Goal: Information Seeking & Learning: Learn about a topic

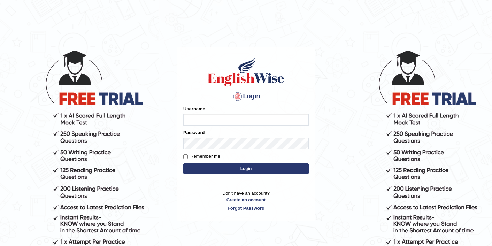
type input "sarugurung_parramatta"
click at [223, 171] on button "Login" at bounding box center [245, 168] width 125 height 10
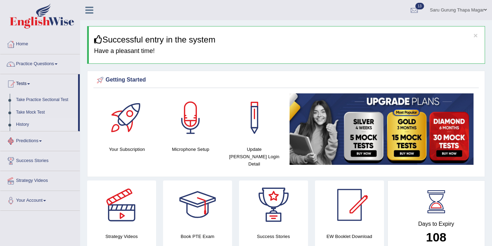
click at [25, 126] on link "History" at bounding box center [45, 124] width 65 height 13
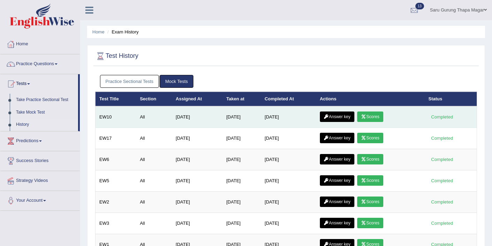
click at [376, 116] on link "Scores" at bounding box center [370, 116] width 26 height 10
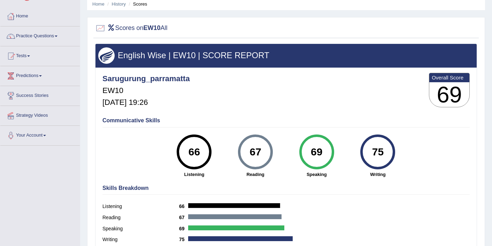
scroll to position [14, 0]
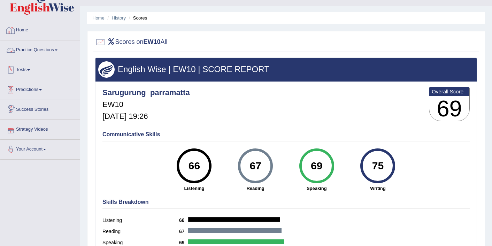
click at [116, 18] on link "History" at bounding box center [119, 17] width 14 height 5
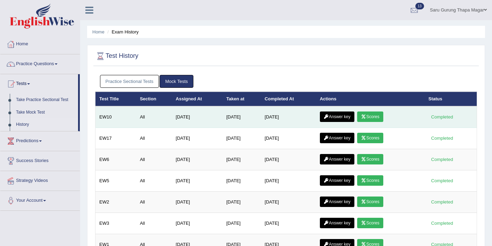
click at [336, 118] on link "Answer key" at bounding box center [337, 116] width 34 height 10
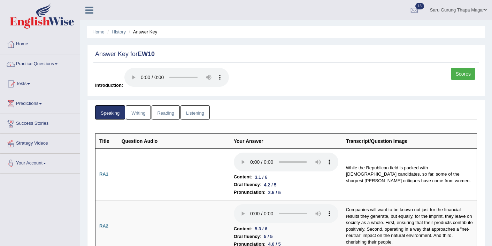
click at [134, 115] on link "Writing" at bounding box center [138, 112] width 25 height 14
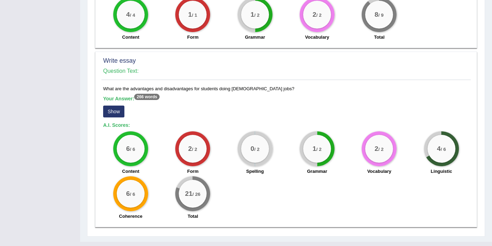
scroll to position [517, 0]
click at [110, 105] on button "Show" at bounding box center [113, 111] width 21 height 12
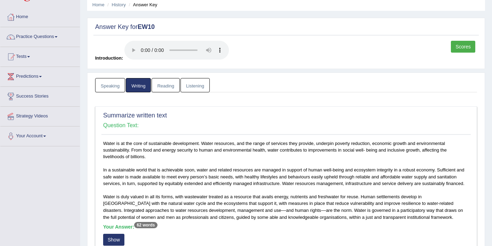
scroll to position [26, 0]
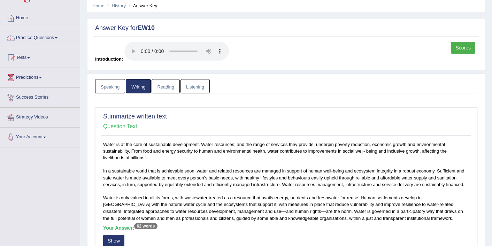
click at [166, 87] on link "Reading" at bounding box center [165, 86] width 28 height 14
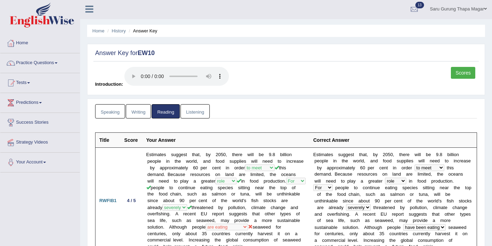
scroll to position [0, 0]
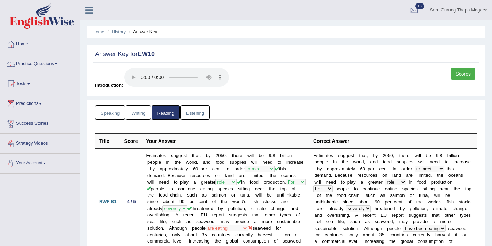
click at [189, 112] on link "Listening" at bounding box center [194, 112] width 29 height 14
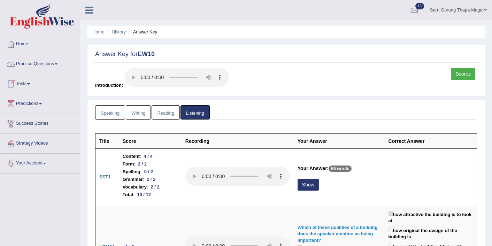
click at [96, 34] on link "Home" at bounding box center [98, 31] width 12 height 5
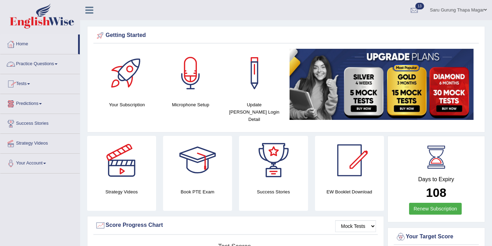
click at [35, 64] on link "Practice Questions" at bounding box center [39, 62] width 79 height 17
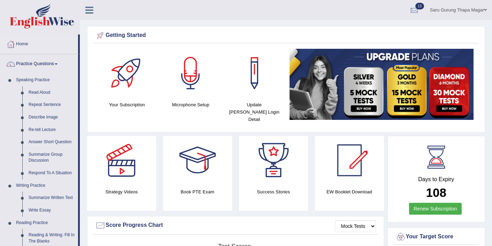
click at [52, 65] on link "Practice Questions" at bounding box center [39, 62] width 78 height 17
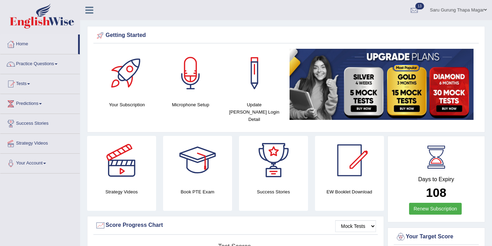
click at [23, 85] on link "Tests" at bounding box center [39, 82] width 79 height 17
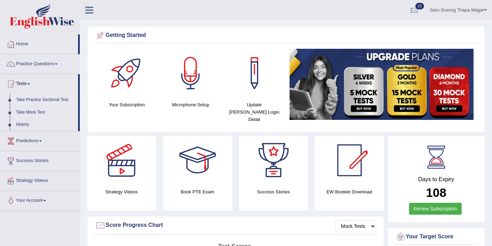
click at [34, 98] on link "Take Practice Sectional Test" at bounding box center [45, 100] width 65 height 13
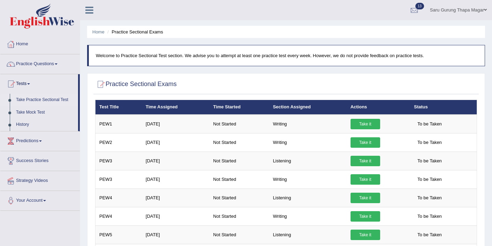
click at [41, 100] on link "Take Practice Sectional Test" at bounding box center [45, 100] width 65 height 13
click at [32, 64] on link "Practice Questions" at bounding box center [39, 62] width 79 height 17
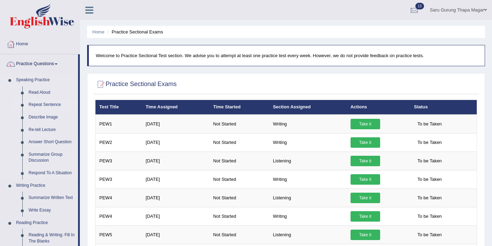
click at [36, 106] on link "Repeat Sentence" at bounding box center [51, 105] width 53 height 13
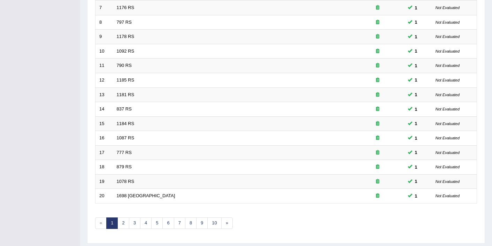
scroll to position [215, 0]
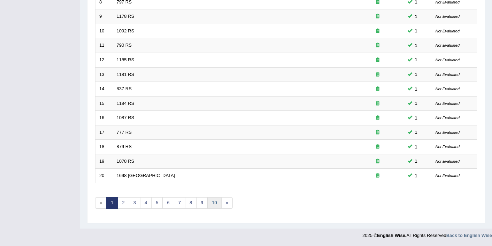
click at [212, 205] on link "10" at bounding box center [214, 202] width 14 height 11
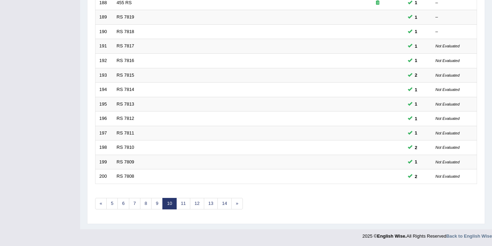
scroll to position [215, 0]
click at [224, 205] on link "14" at bounding box center [224, 202] width 14 height 11
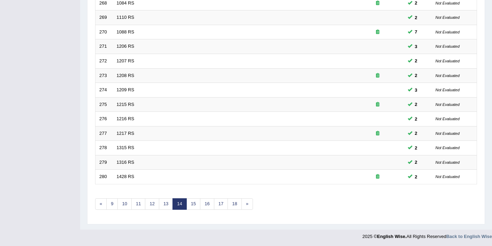
scroll to position [215, 0]
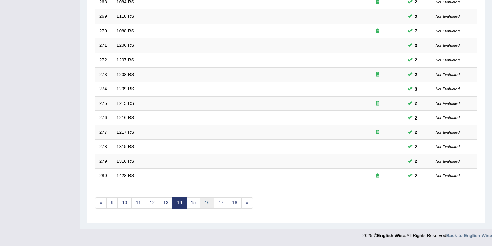
click at [209, 204] on link "16" at bounding box center [207, 202] width 14 height 11
click at [196, 203] on link "17" at bounding box center [196, 202] width 14 height 11
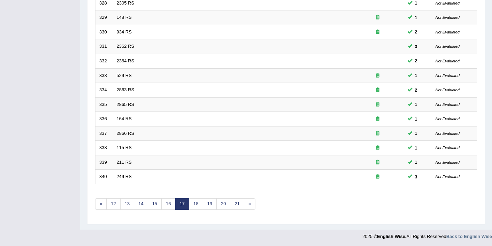
scroll to position [215, 0]
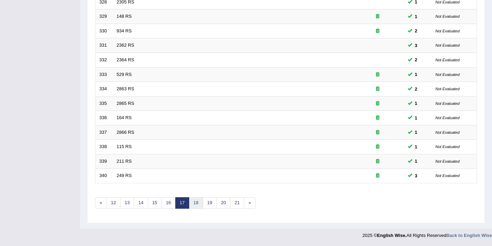
click at [196, 203] on link "18" at bounding box center [196, 202] width 14 height 11
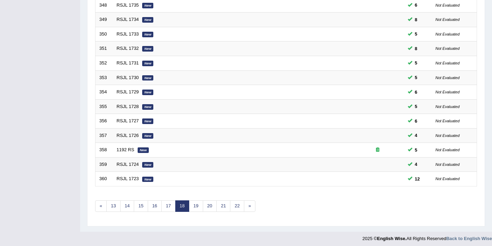
scroll to position [215, 0]
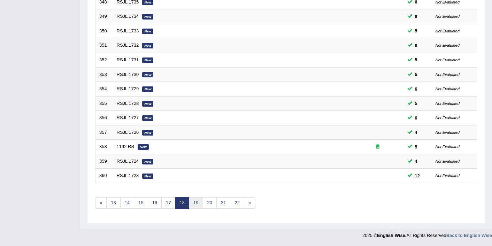
click at [196, 203] on link "19" at bounding box center [196, 202] width 14 height 11
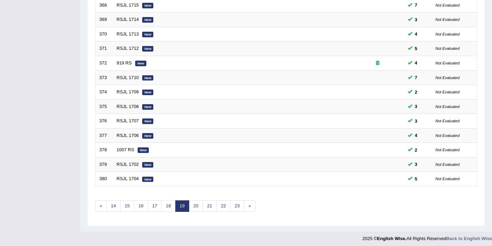
scroll to position [215, 0]
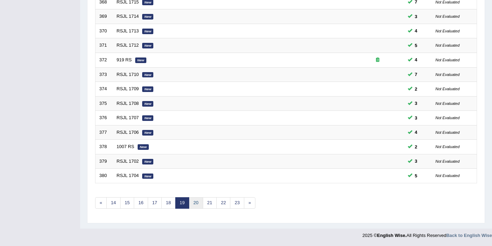
click at [196, 203] on link "20" at bounding box center [196, 202] width 14 height 11
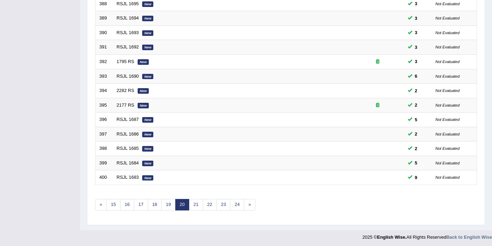
scroll to position [215, 0]
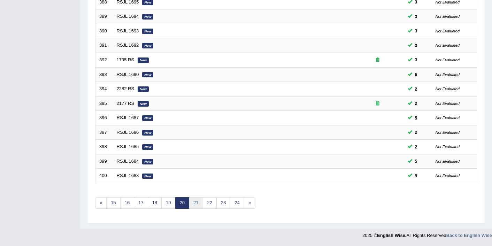
click at [196, 203] on link "21" at bounding box center [196, 202] width 14 height 11
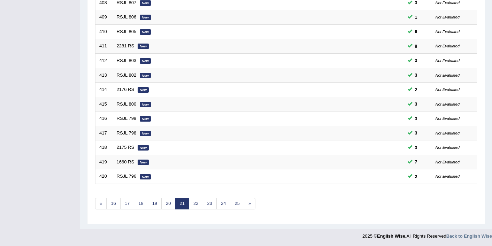
scroll to position [215, 0]
click at [196, 203] on link "22" at bounding box center [196, 202] width 14 height 11
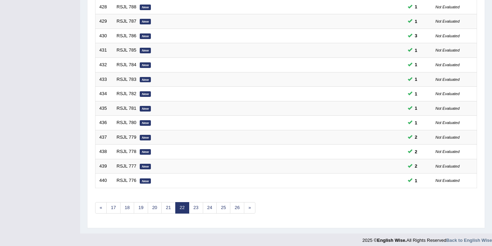
scroll to position [215, 0]
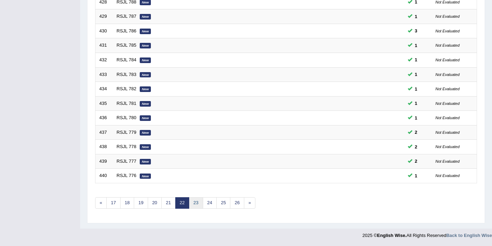
click at [196, 203] on link "23" at bounding box center [196, 202] width 14 height 11
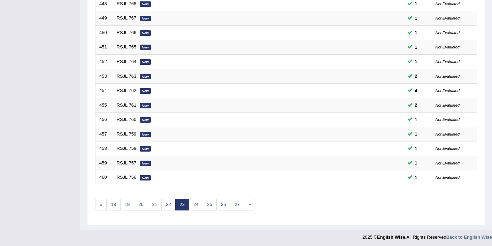
scroll to position [215, 0]
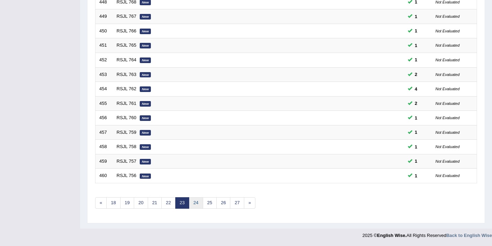
click at [195, 202] on link "24" at bounding box center [196, 202] width 14 height 11
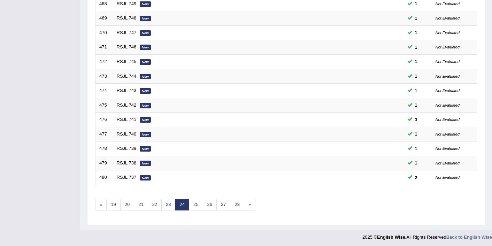
scroll to position [215, 0]
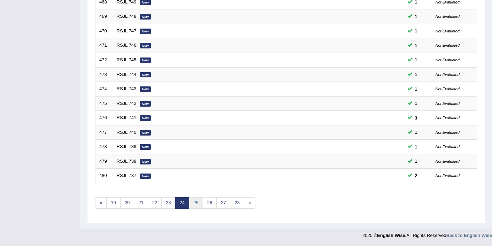
click at [195, 202] on link "25" at bounding box center [196, 202] width 14 height 11
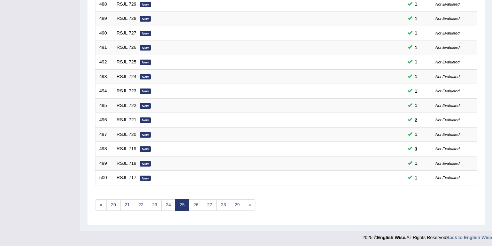
scroll to position [215, 0]
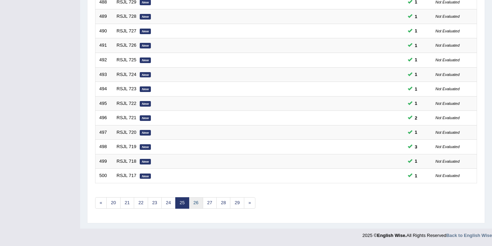
click at [195, 202] on link "26" at bounding box center [196, 202] width 14 height 11
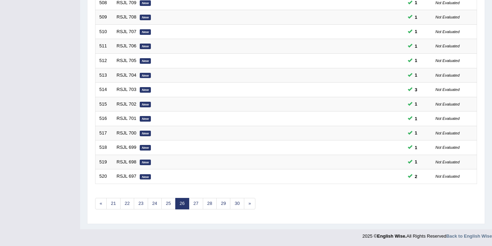
scroll to position [215, 0]
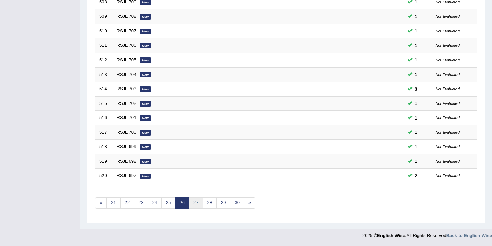
click at [195, 202] on link "27" at bounding box center [196, 202] width 14 height 11
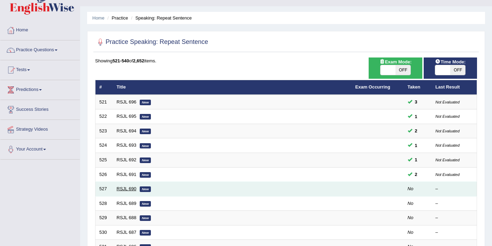
click at [128, 189] on link "RSJL 690" at bounding box center [127, 188] width 20 height 5
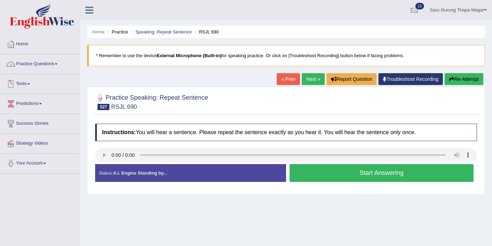
click at [41, 65] on link "Practice Questions" at bounding box center [39, 62] width 79 height 17
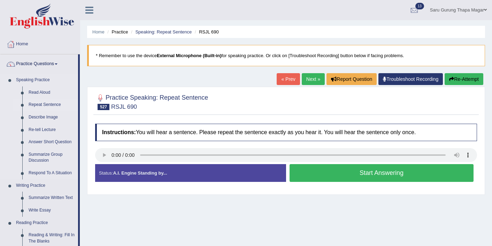
click at [36, 104] on link "Repeat Sentence" at bounding box center [51, 105] width 53 height 13
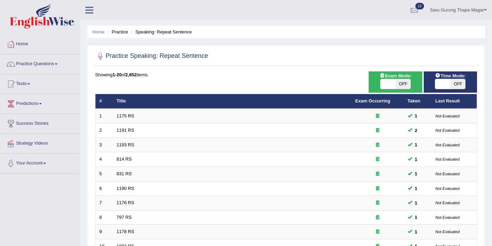
click at [459, 83] on span "OFF" at bounding box center [457, 84] width 15 height 10
checkbox input "true"
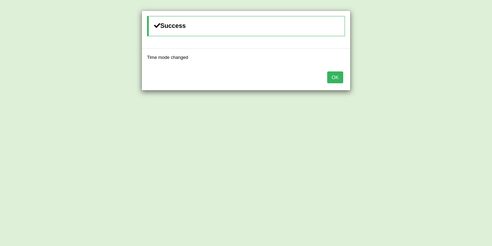
click at [336, 76] on button "OK" at bounding box center [335, 77] width 16 height 12
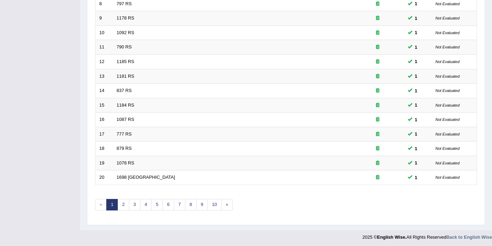
scroll to position [215, 0]
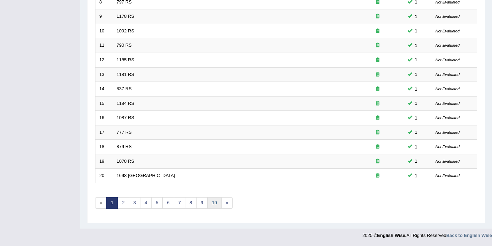
click at [217, 202] on link "10" at bounding box center [214, 202] width 14 height 11
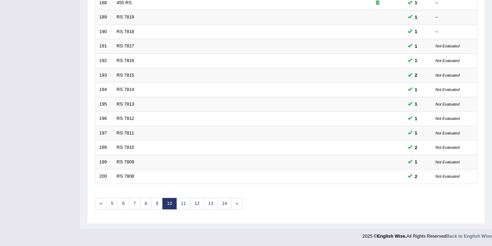
scroll to position [215, 0]
click at [234, 204] on link "»" at bounding box center [236, 202] width 11 height 11
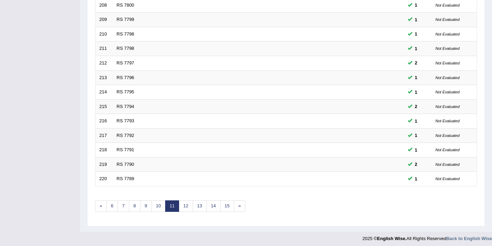
scroll to position [215, 0]
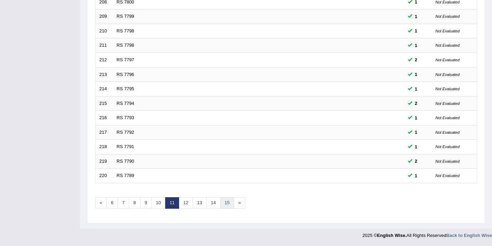
click at [227, 205] on link "15" at bounding box center [227, 202] width 14 height 11
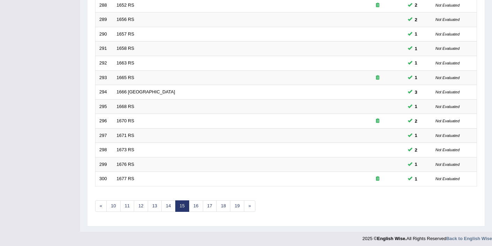
scroll to position [215, 0]
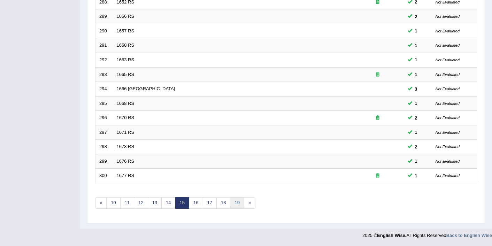
click at [238, 205] on link "19" at bounding box center [237, 202] width 14 height 11
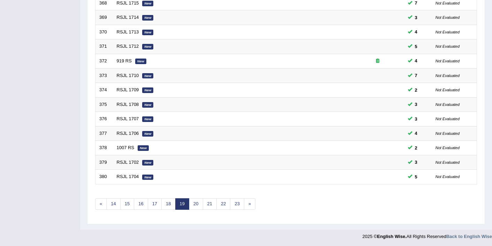
scroll to position [215, 0]
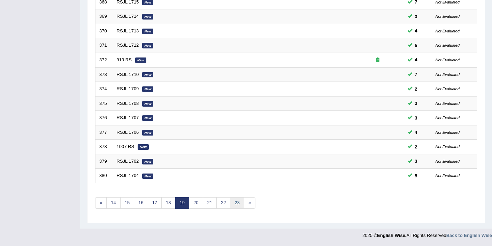
click at [238, 205] on link "23" at bounding box center [237, 202] width 14 height 11
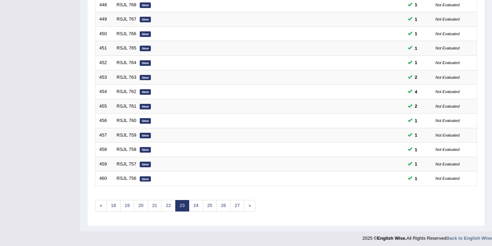
scroll to position [215, 0]
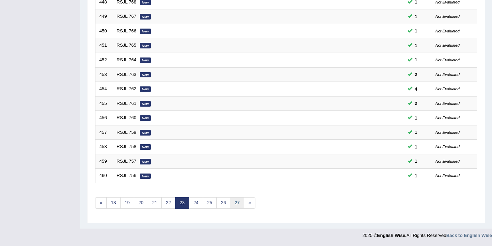
click at [238, 205] on link "27" at bounding box center [237, 202] width 14 height 11
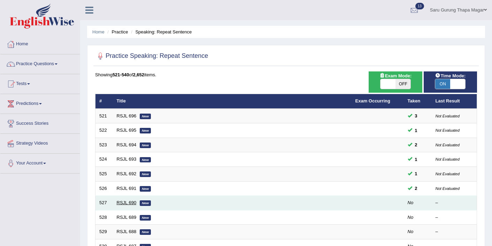
click at [120, 205] on link "RSJL 690" at bounding box center [127, 202] width 20 height 5
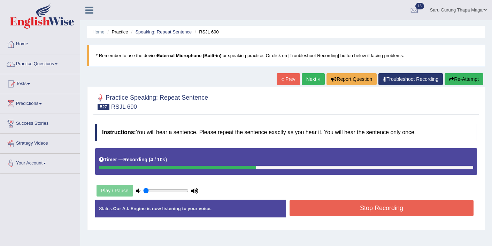
click at [356, 209] on button "Stop Recording" at bounding box center [381, 208] width 184 height 16
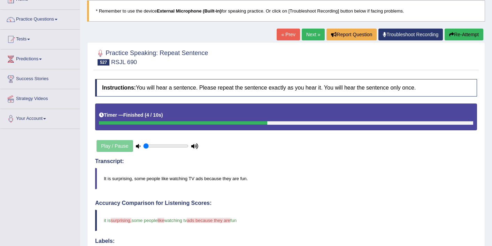
scroll to position [31, 0]
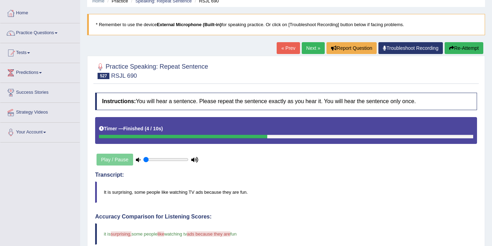
click at [307, 48] on link "Next »" at bounding box center [313, 48] width 23 height 12
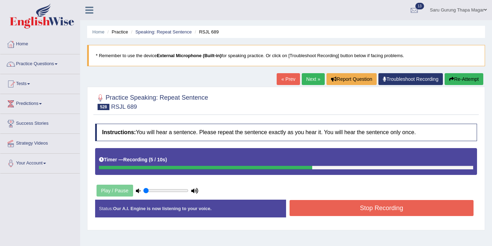
click at [344, 204] on button "Stop Recording" at bounding box center [381, 208] width 184 height 16
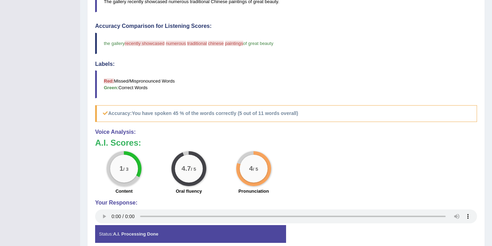
scroll to position [223, 0]
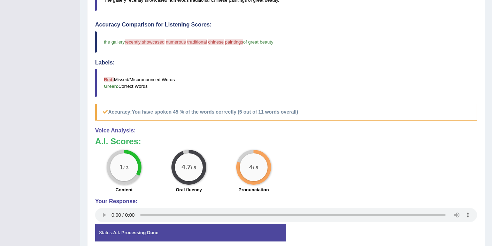
click at [344, 204] on h4 "Your Response:" at bounding box center [286, 201] width 382 height 6
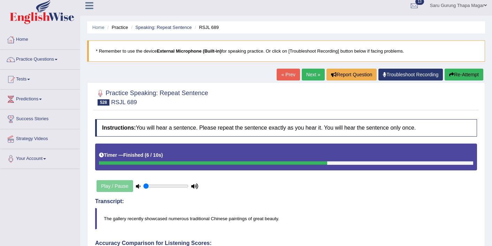
scroll to position [3, 0]
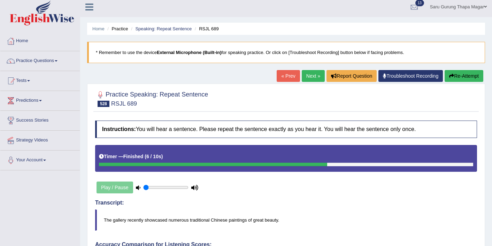
click at [309, 77] on link "Next »" at bounding box center [313, 76] width 23 height 12
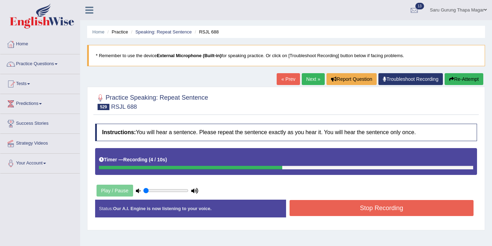
click at [372, 214] on button "Stop Recording" at bounding box center [381, 208] width 184 height 16
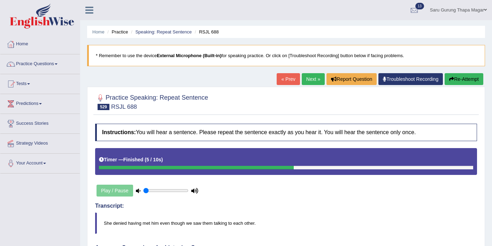
click at [459, 77] on button "Re-Attempt" at bounding box center [463, 79] width 39 height 12
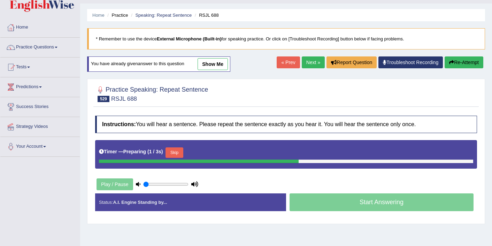
scroll to position [31, 0]
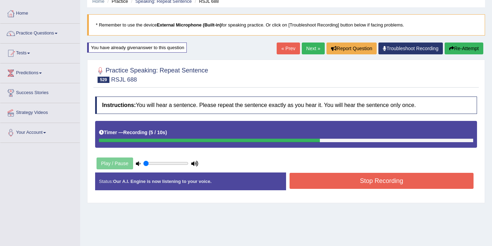
click at [389, 185] on button "Stop Recording" at bounding box center [381, 181] width 184 height 16
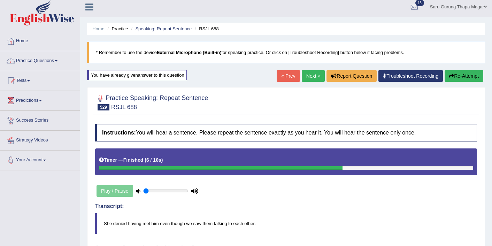
scroll to position [3, 0]
click at [302, 78] on link "Next »" at bounding box center [313, 76] width 23 height 12
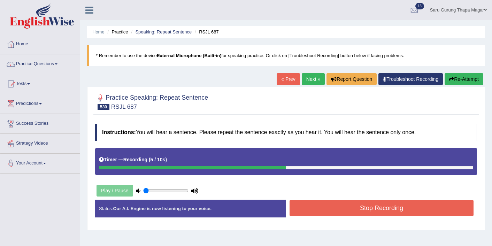
click at [332, 207] on button "Stop Recording" at bounding box center [381, 208] width 184 height 16
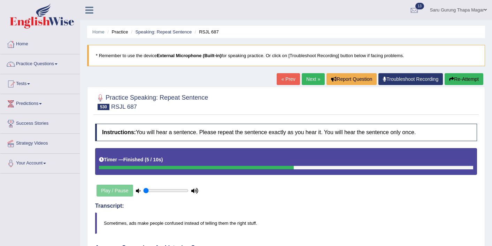
click at [306, 83] on link "Next »" at bounding box center [313, 79] width 23 height 12
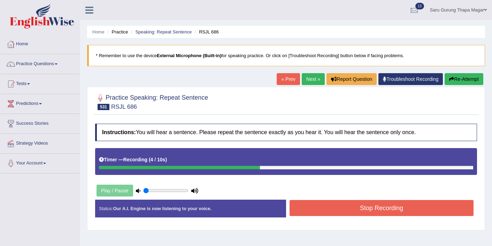
click at [347, 206] on button "Stop Recording" at bounding box center [381, 208] width 184 height 16
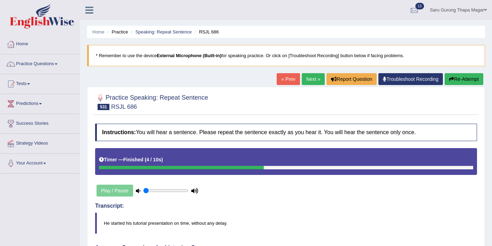
click at [309, 75] on link "Next »" at bounding box center [313, 79] width 23 height 12
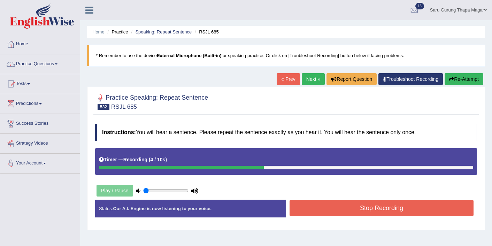
click at [308, 204] on button "Stop Recording" at bounding box center [381, 208] width 184 height 16
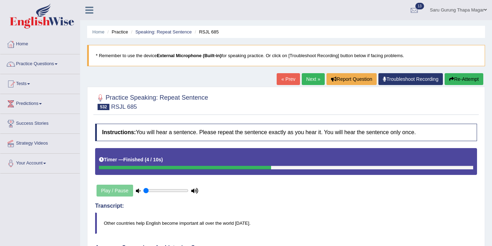
click at [310, 82] on link "Next »" at bounding box center [313, 79] width 23 height 12
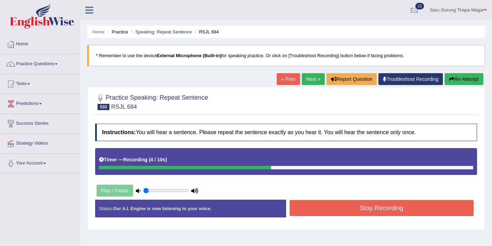
click at [339, 207] on button "Stop Recording" at bounding box center [381, 208] width 184 height 16
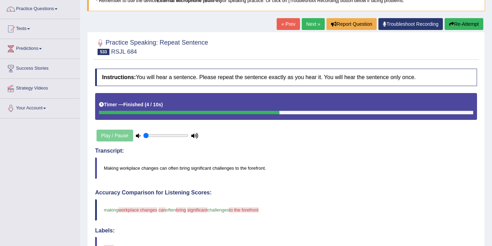
scroll to position [56, 0]
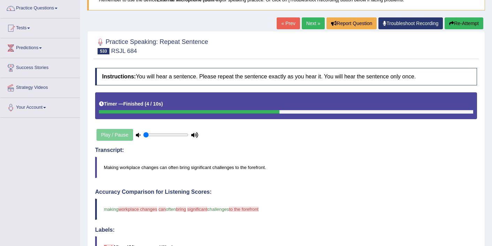
click at [311, 18] on link "Next »" at bounding box center [313, 23] width 23 height 12
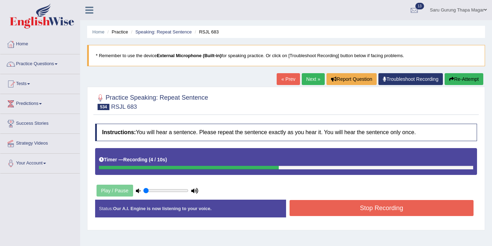
click at [329, 211] on button "Stop Recording" at bounding box center [381, 208] width 184 height 16
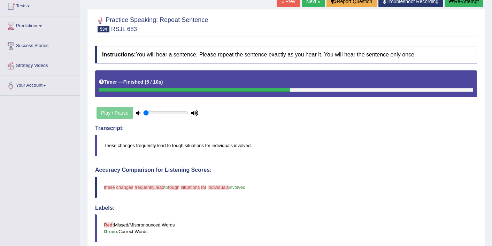
scroll to position [73, 0]
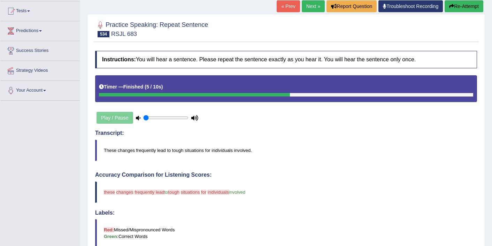
click at [305, 12] on div "« Prev Next » Report Question Troubleshoot Recording Re-Attempt" at bounding box center [381, 7] width 208 height 14
click at [305, 7] on link "Next »" at bounding box center [313, 6] width 23 height 12
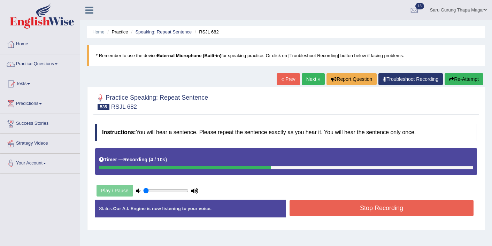
click at [346, 204] on button "Stop Recording" at bounding box center [381, 208] width 184 height 16
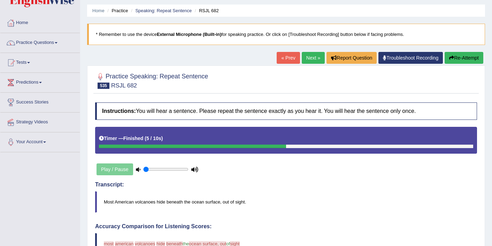
scroll to position [14, 0]
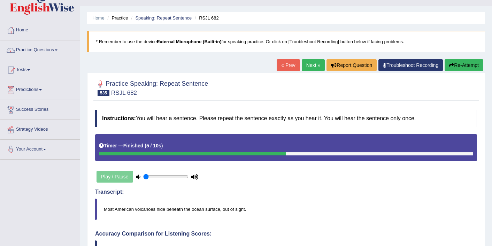
click at [306, 67] on link "Next »" at bounding box center [313, 65] width 23 height 12
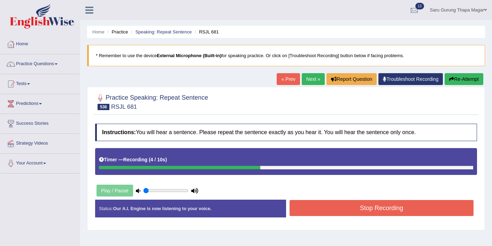
click at [335, 207] on button "Stop Recording" at bounding box center [381, 208] width 184 height 16
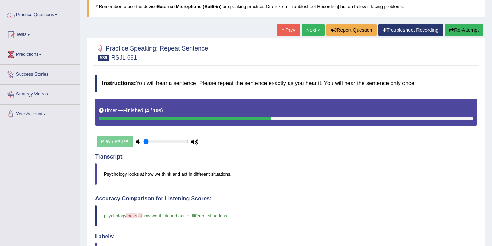
scroll to position [42, 0]
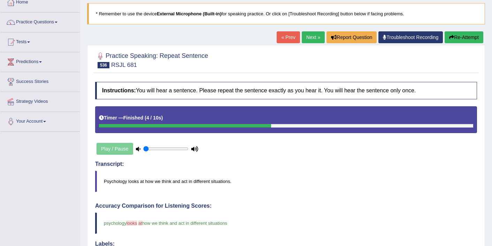
click at [306, 36] on link "Next »" at bounding box center [313, 37] width 23 height 12
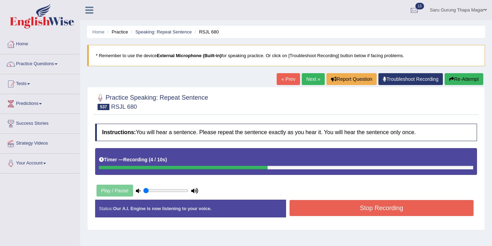
click at [337, 209] on button "Stop Recording" at bounding box center [381, 208] width 184 height 16
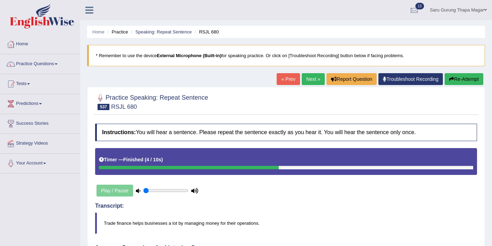
click at [303, 76] on link "Next »" at bounding box center [313, 79] width 23 height 12
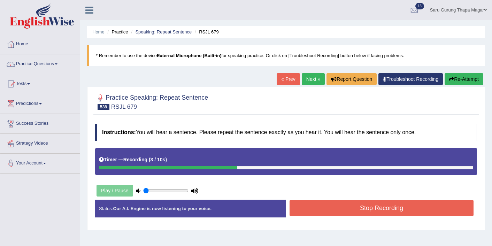
click at [337, 203] on button "Stop Recording" at bounding box center [381, 208] width 184 height 16
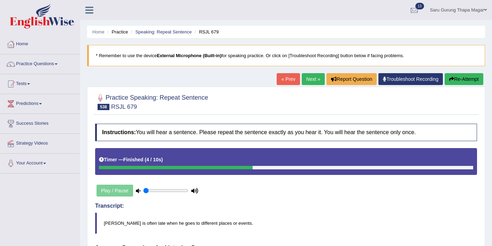
click at [459, 75] on button "Re-Attempt" at bounding box center [463, 79] width 39 height 12
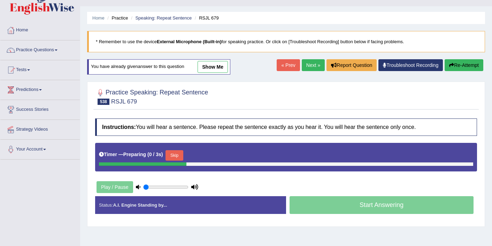
scroll to position [42, 0]
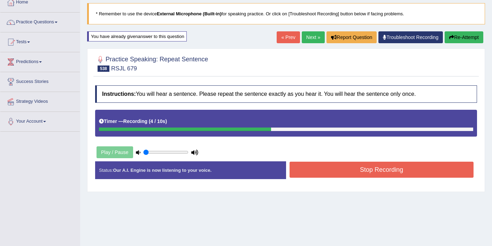
click at [421, 160] on div "Instructions: You will hear a sentence. Please repeat the sentence exactly as y…" at bounding box center [285, 135] width 385 height 106
click at [418, 166] on button "Stop Recording" at bounding box center [381, 170] width 184 height 16
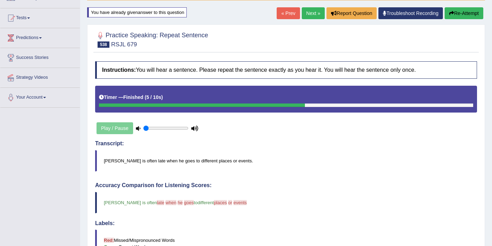
scroll to position [56, 0]
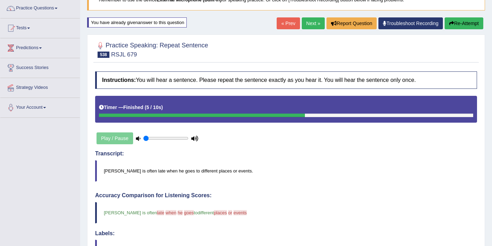
click at [306, 22] on link "Next »" at bounding box center [313, 23] width 23 height 12
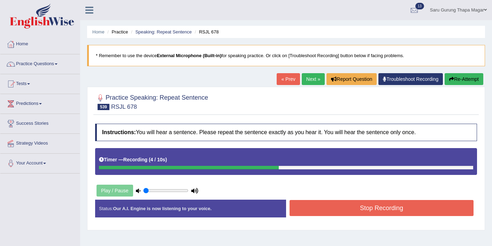
click at [339, 210] on button "Stop Recording" at bounding box center [381, 208] width 184 height 16
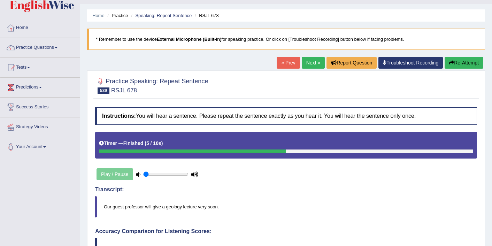
scroll to position [14, 0]
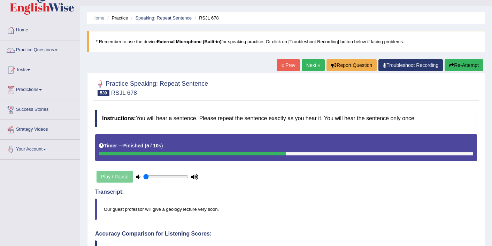
click at [305, 68] on link "Next »" at bounding box center [313, 65] width 23 height 12
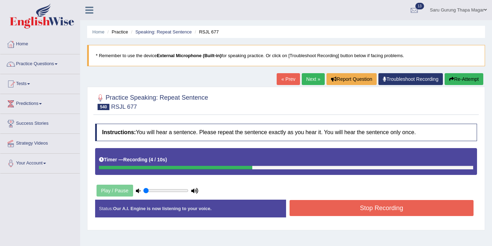
click at [403, 207] on button "Stop Recording" at bounding box center [381, 208] width 184 height 16
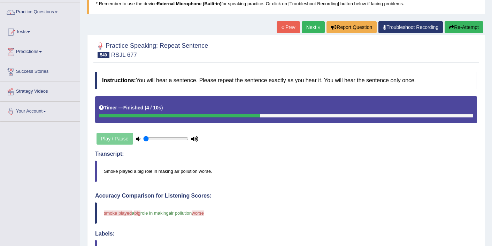
scroll to position [42, 0]
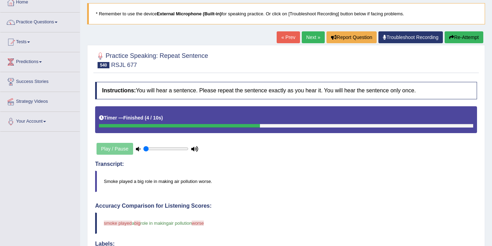
click at [309, 32] on link "Next »" at bounding box center [313, 37] width 23 height 12
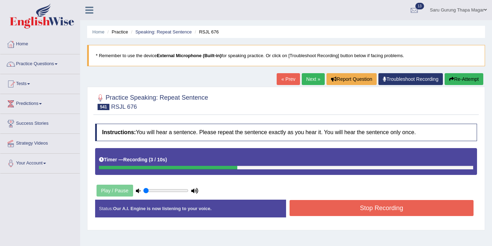
click at [339, 208] on button "Stop Recording" at bounding box center [381, 208] width 184 height 16
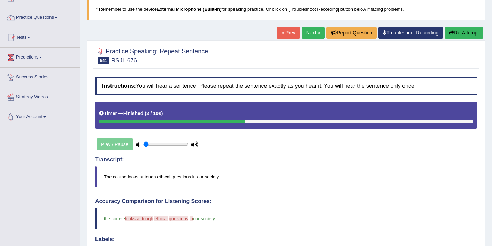
scroll to position [42, 0]
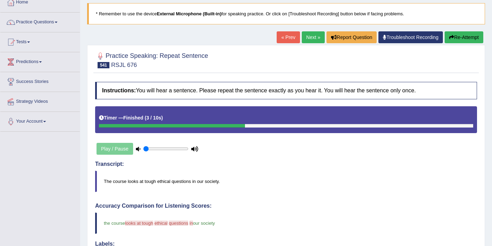
click at [305, 38] on link "Next »" at bounding box center [313, 37] width 23 height 12
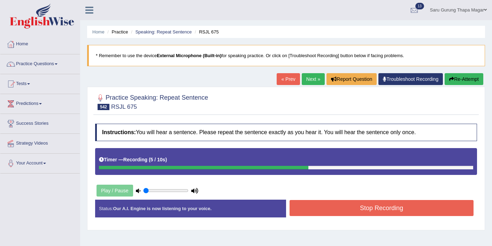
click at [328, 210] on button "Stop Recording" at bounding box center [381, 208] width 184 height 16
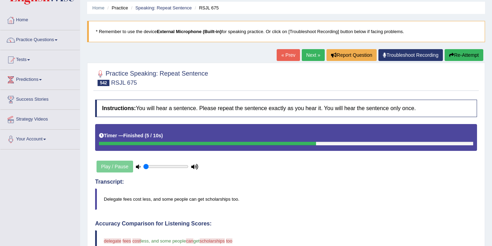
scroll to position [14, 0]
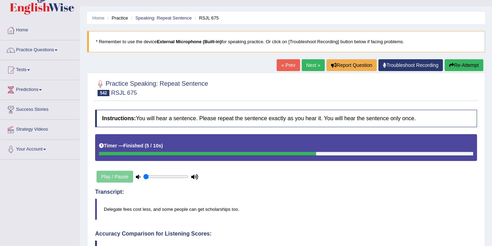
click at [306, 63] on link "Next »" at bounding box center [313, 65] width 23 height 12
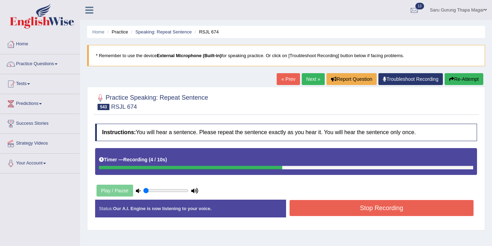
click at [343, 208] on button "Stop Recording" at bounding box center [381, 208] width 184 height 16
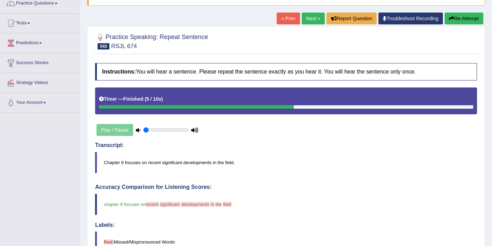
scroll to position [56, 0]
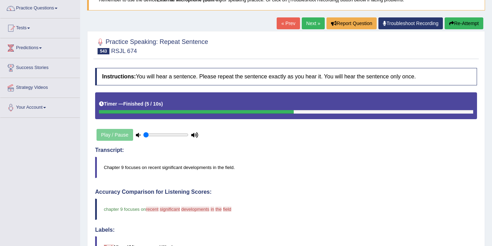
click at [308, 22] on link "Next »" at bounding box center [313, 23] width 23 height 12
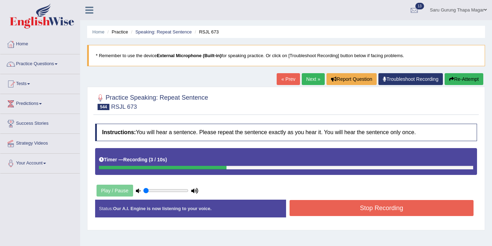
click at [384, 206] on button "Stop Recording" at bounding box center [381, 208] width 184 height 16
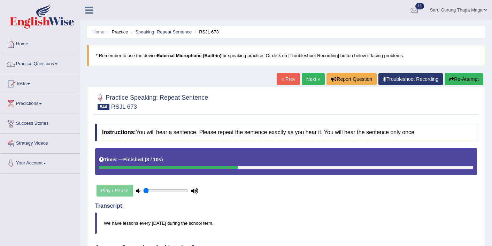
click at [465, 84] on button "Re-Attempt" at bounding box center [463, 79] width 39 height 12
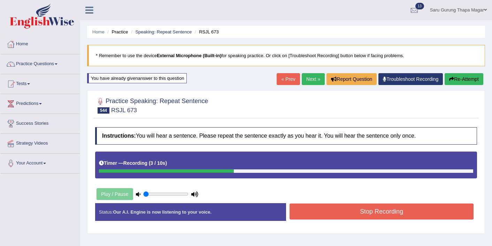
click at [433, 215] on button "Stop Recording" at bounding box center [381, 211] width 184 height 16
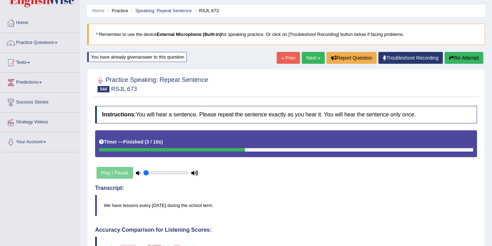
scroll to position [14, 0]
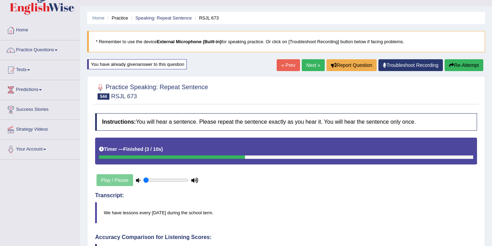
click at [310, 68] on link "Next »" at bounding box center [313, 65] width 23 height 12
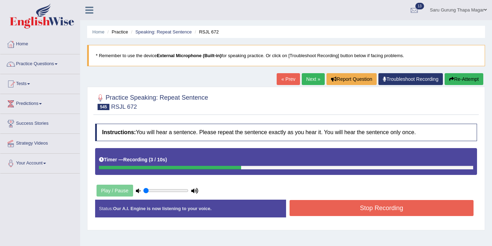
click at [373, 211] on button "Stop Recording" at bounding box center [381, 208] width 184 height 16
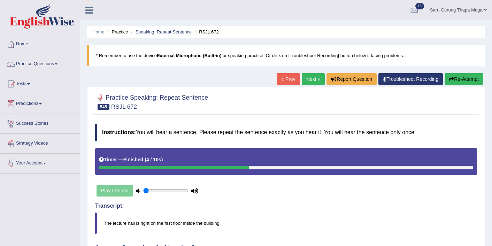
click at [462, 80] on button "Re-Attempt" at bounding box center [463, 79] width 39 height 12
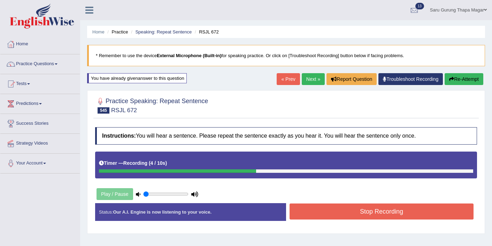
click at [423, 208] on button "Stop Recording" at bounding box center [381, 211] width 184 height 16
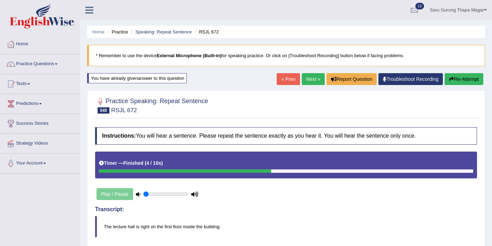
click at [305, 78] on link "Next »" at bounding box center [313, 79] width 23 height 12
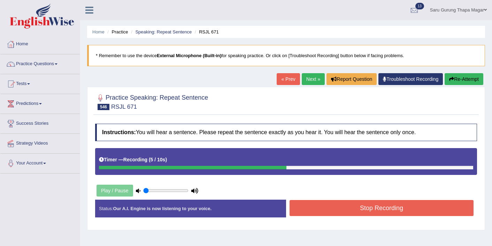
click at [318, 204] on button "Stop Recording" at bounding box center [381, 208] width 184 height 16
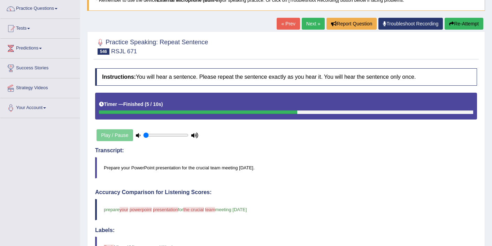
scroll to position [42, 0]
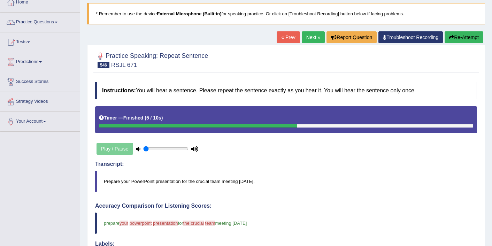
click at [304, 37] on link "Next »" at bounding box center [313, 37] width 23 height 12
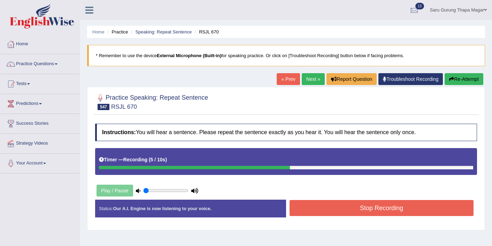
click at [339, 204] on button "Stop Recording" at bounding box center [381, 208] width 184 height 16
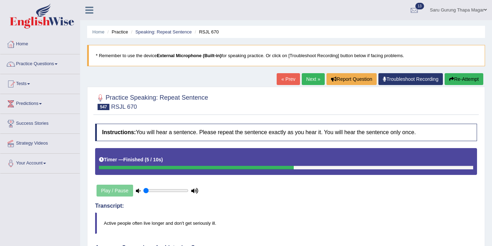
click at [311, 78] on link "Next »" at bounding box center [313, 79] width 23 height 12
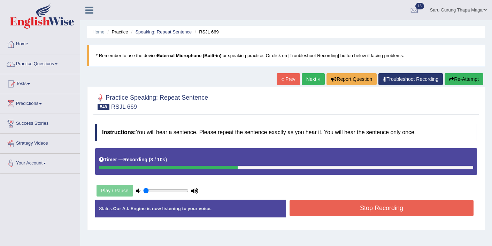
click at [362, 198] on div "Instructions: You will hear a sentence. Please repeat the sentence exactly as y…" at bounding box center [285, 173] width 385 height 106
click at [361, 202] on button "Stop Recording" at bounding box center [381, 208] width 184 height 16
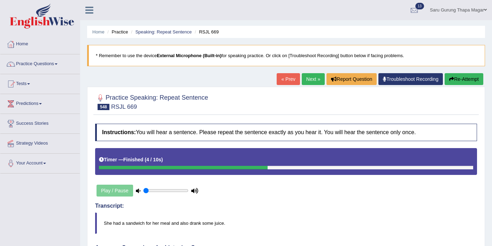
click at [306, 77] on link "Next »" at bounding box center [313, 79] width 23 height 12
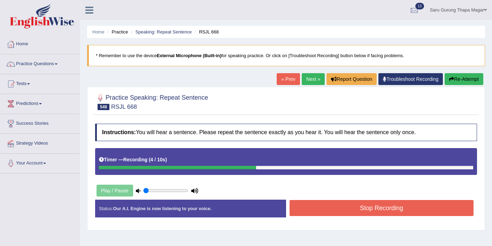
click at [300, 211] on button "Stop Recording" at bounding box center [381, 208] width 184 height 16
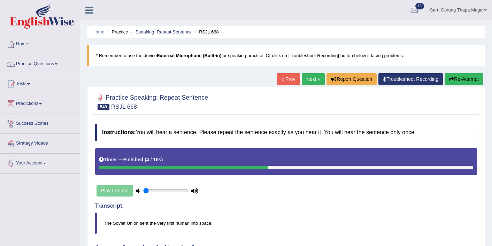
click at [302, 82] on link "Next »" at bounding box center [313, 79] width 23 height 12
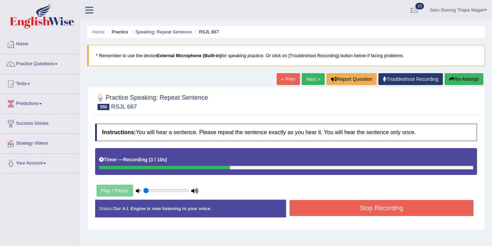
click at [331, 212] on button "Stop Recording" at bounding box center [381, 208] width 184 height 16
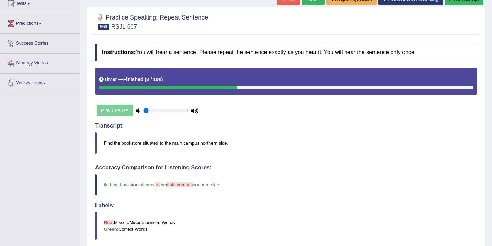
scroll to position [70, 0]
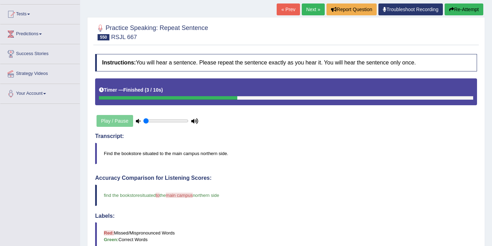
click at [309, 14] on link "Next »" at bounding box center [313, 9] width 23 height 12
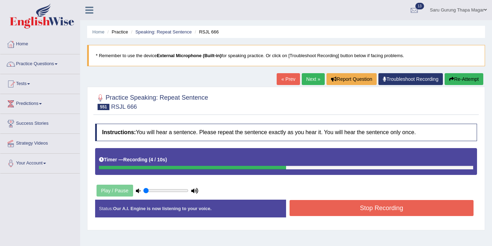
click at [330, 206] on button "Stop Recording" at bounding box center [381, 208] width 184 height 16
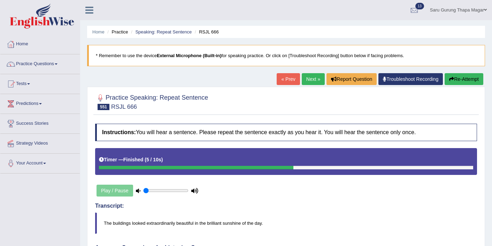
click at [305, 77] on link "Next »" at bounding box center [313, 79] width 23 height 12
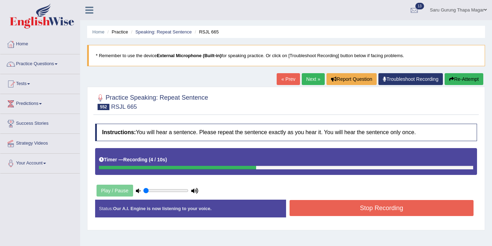
click at [340, 210] on button "Stop Recording" at bounding box center [381, 208] width 184 height 16
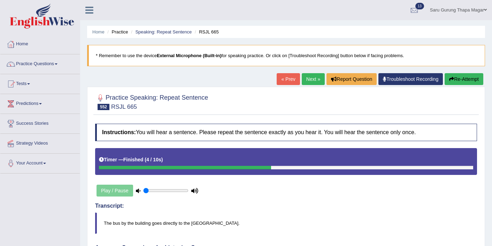
click at [308, 80] on link "Next »" at bounding box center [313, 79] width 23 height 12
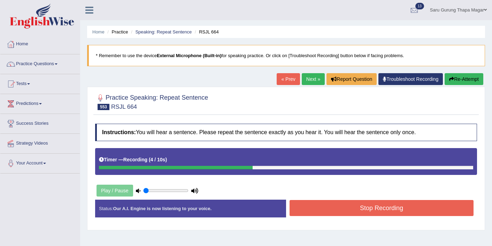
click at [327, 208] on button "Stop Recording" at bounding box center [381, 208] width 184 height 16
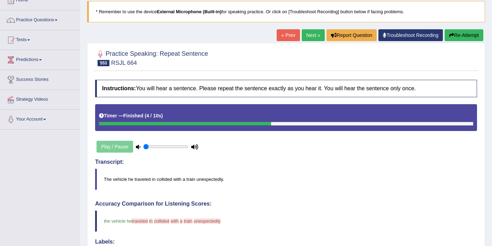
scroll to position [28, 0]
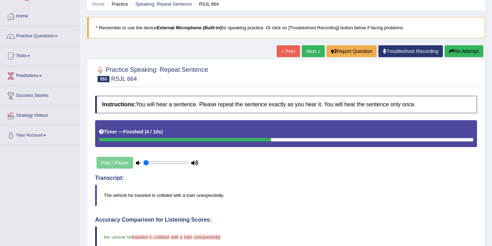
click at [312, 54] on link "Next »" at bounding box center [313, 51] width 23 height 12
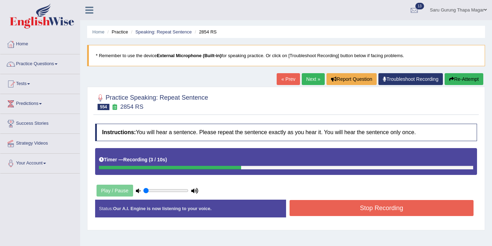
click at [355, 216] on button "Stop Recording" at bounding box center [381, 208] width 184 height 16
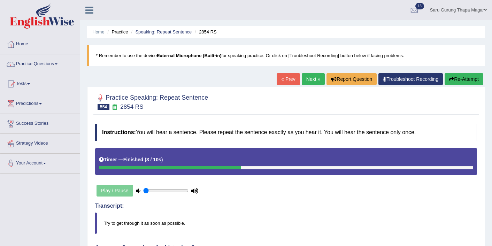
click at [305, 75] on link "Next »" at bounding box center [313, 79] width 23 height 12
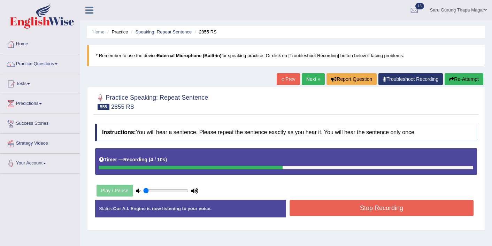
click at [332, 213] on button "Stop Recording" at bounding box center [381, 208] width 184 height 16
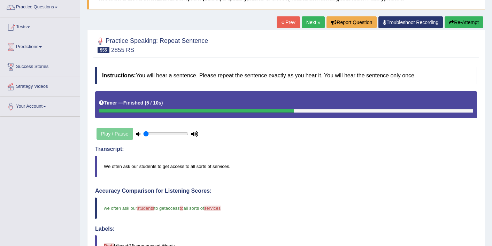
scroll to position [56, 0]
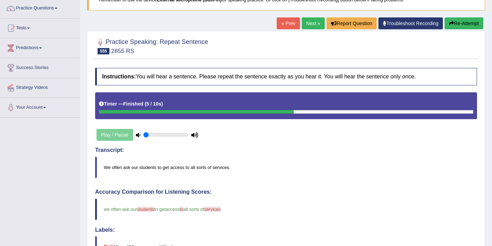
click at [306, 21] on link "Next »" at bounding box center [313, 23] width 23 height 12
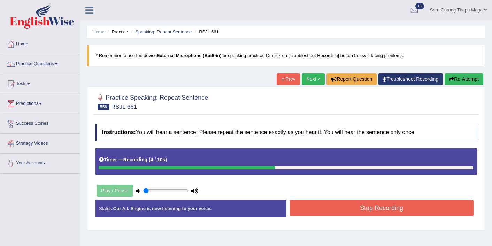
click at [369, 213] on button "Stop Recording" at bounding box center [381, 208] width 184 height 16
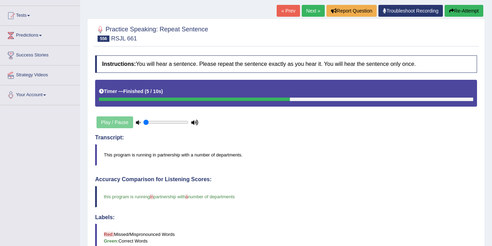
scroll to position [56, 0]
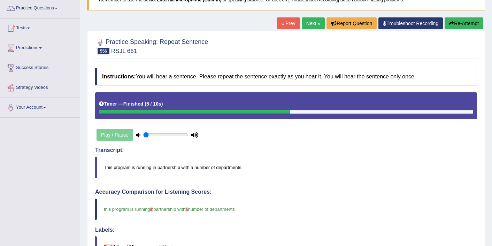
click at [309, 24] on link "Next »" at bounding box center [313, 23] width 23 height 12
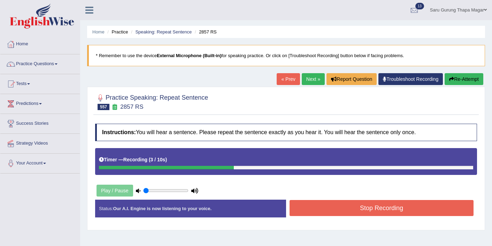
click at [351, 198] on div "Instructions: You will hear a sentence. Please repeat the sentence exactly as y…" at bounding box center [285, 173] width 385 height 106
click at [351, 201] on button "Stop Recording" at bounding box center [381, 208] width 184 height 16
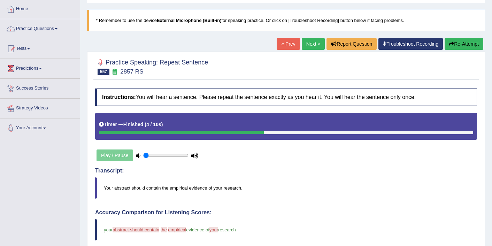
scroll to position [28, 0]
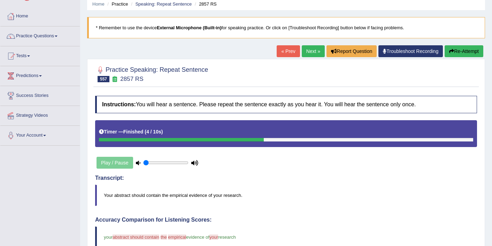
click at [305, 53] on link "Next »" at bounding box center [313, 51] width 23 height 12
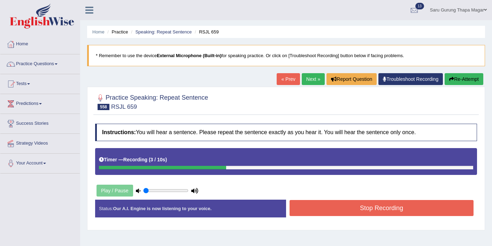
click at [299, 203] on button "Stop Recording" at bounding box center [381, 208] width 184 height 16
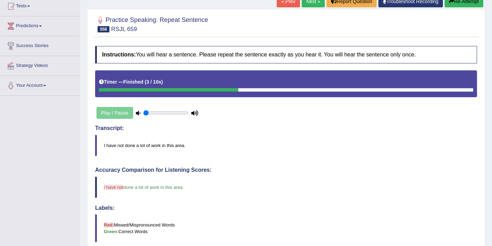
scroll to position [73, 0]
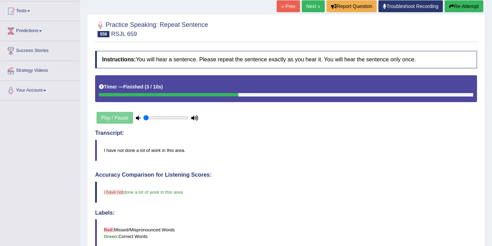
click at [305, 10] on link "Next »" at bounding box center [313, 6] width 23 height 12
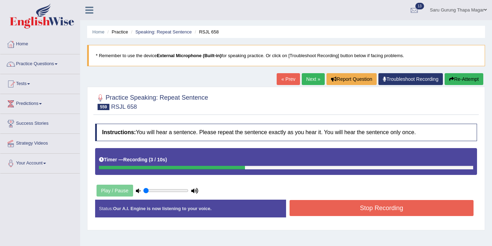
click at [308, 203] on button "Stop Recording" at bounding box center [381, 208] width 184 height 16
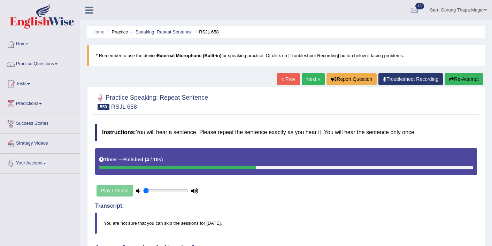
click at [304, 81] on link "Next »" at bounding box center [313, 79] width 23 height 12
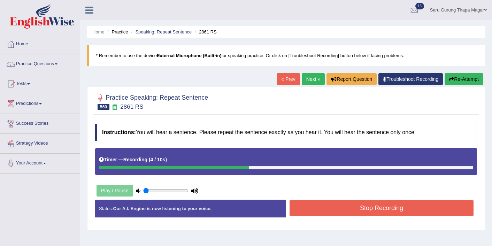
click at [360, 210] on button "Stop Recording" at bounding box center [381, 208] width 184 height 16
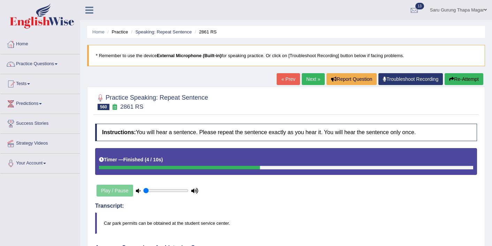
click at [308, 80] on link "Next »" at bounding box center [313, 79] width 23 height 12
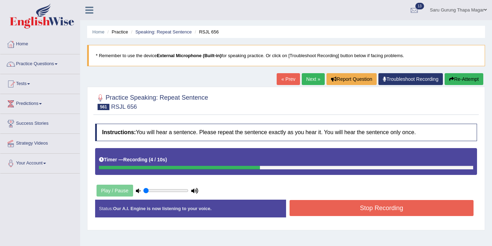
click at [364, 211] on button "Stop Recording" at bounding box center [381, 208] width 184 height 16
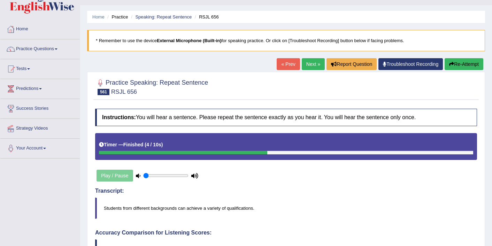
scroll to position [14, 0]
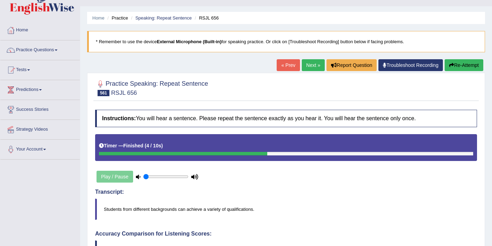
click at [306, 63] on link "Next »" at bounding box center [313, 65] width 23 height 12
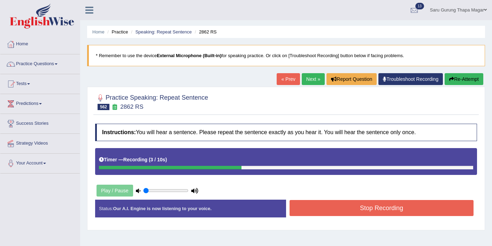
click at [358, 210] on button "Stop Recording" at bounding box center [381, 208] width 184 height 16
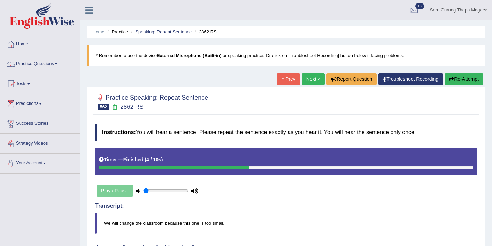
click at [304, 83] on link "Next »" at bounding box center [313, 79] width 23 height 12
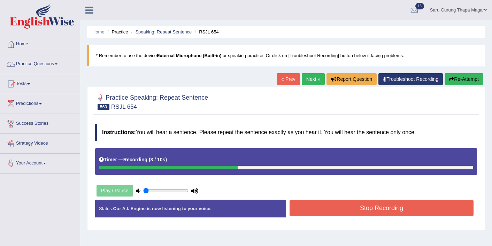
click at [342, 216] on div "Stop Recording" at bounding box center [381, 209] width 191 height 18
click at [341, 211] on button "Stop Recording" at bounding box center [381, 208] width 184 height 16
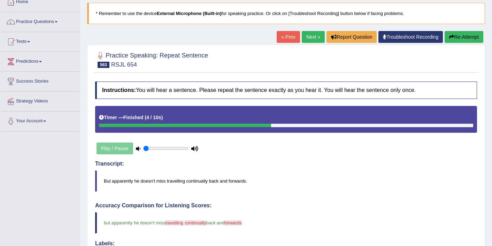
scroll to position [42, 0]
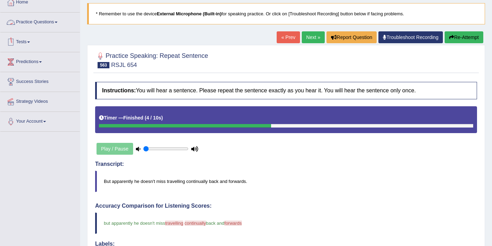
click at [38, 28] on link "Practice Questions" at bounding box center [39, 21] width 79 height 17
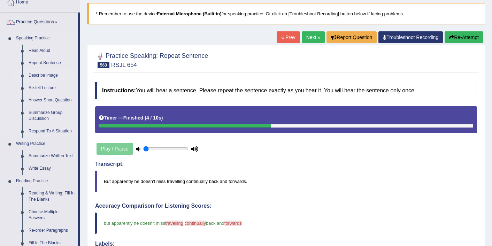
click at [40, 76] on link "Describe Image" at bounding box center [51, 75] width 53 height 13
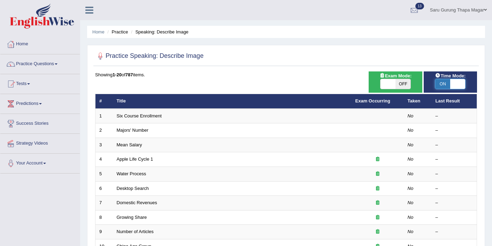
click at [450, 84] on span at bounding box center [457, 84] width 15 height 10
checkbox input "false"
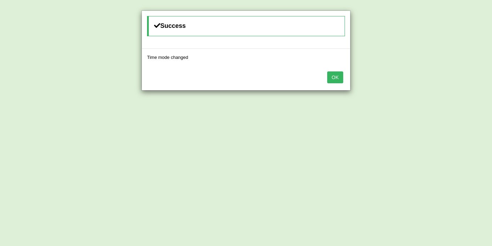
click at [337, 75] on button "OK" at bounding box center [335, 77] width 16 height 12
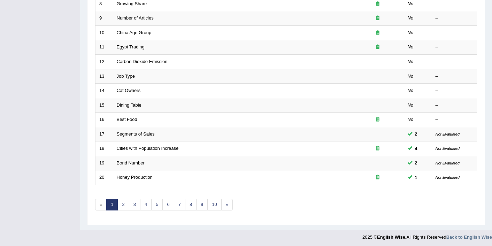
scroll to position [215, 0]
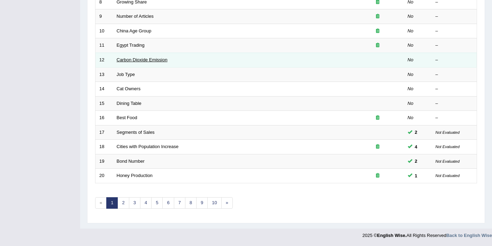
click at [130, 59] on link "Carbon Dioxide Emission" at bounding box center [142, 59] width 51 height 5
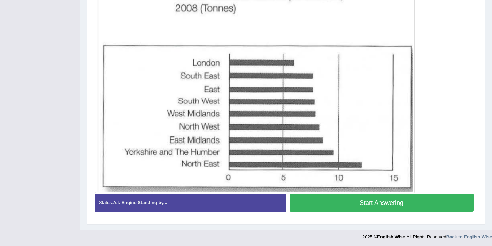
scroll to position [174, 0]
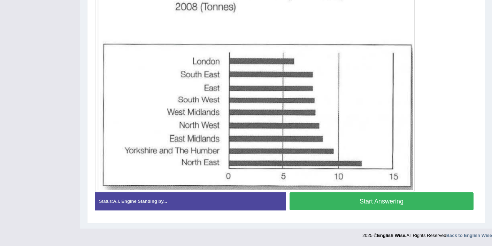
click at [319, 198] on button "Start Answering" at bounding box center [381, 201] width 184 height 18
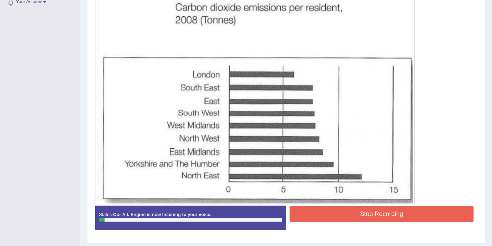
scroll to position [161, 0]
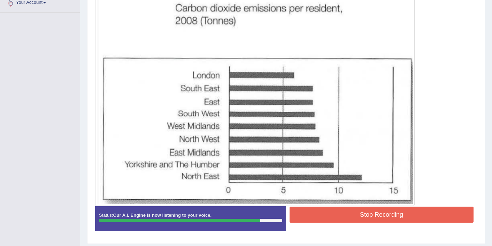
click at [325, 218] on button "Stop Recording" at bounding box center [381, 215] width 184 height 16
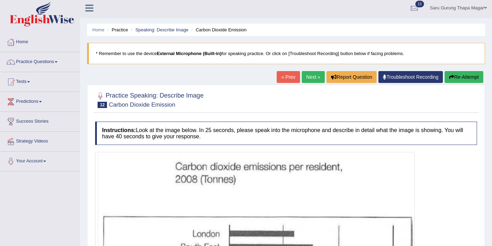
scroll to position [2, 0]
click at [456, 77] on button "Re-Attempt" at bounding box center [463, 77] width 39 height 12
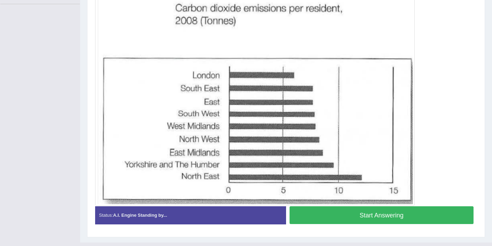
scroll to position [155, 0]
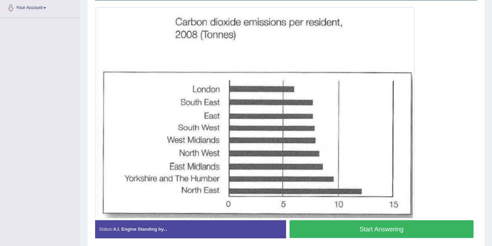
click at [374, 226] on button "Start Answering" at bounding box center [381, 229] width 184 height 18
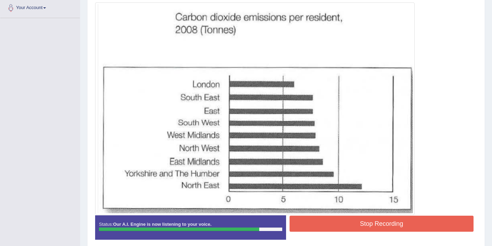
click at [376, 223] on button "Stop Recording" at bounding box center [381, 224] width 184 height 16
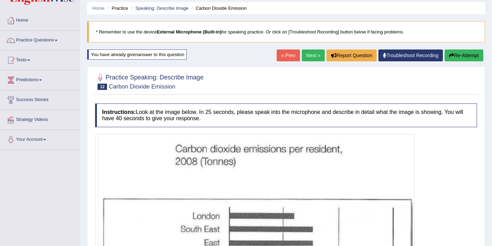
scroll to position [16, 0]
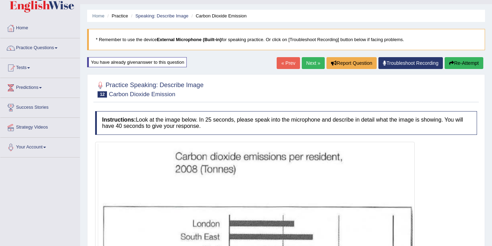
click at [302, 62] on link "Next »" at bounding box center [313, 63] width 23 height 12
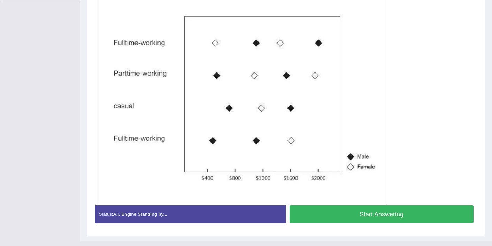
scroll to position [172, 0]
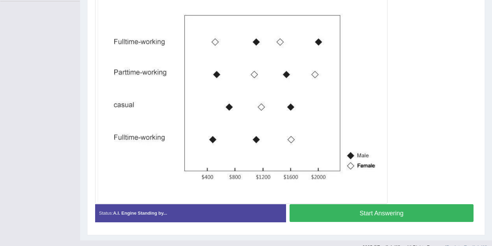
click at [335, 221] on button "Start Answering" at bounding box center [381, 213] width 184 height 18
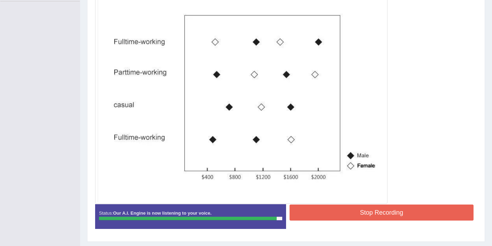
click at [305, 213] on button "Stop Recording" at bounding box center [381, 212] width 184 height 16
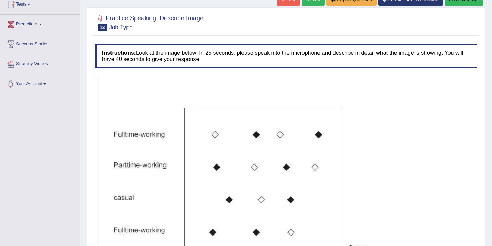
scroll to position [61, 0]
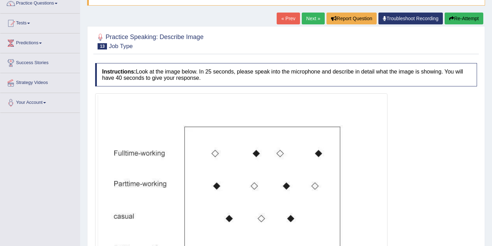
click at [303, 19] on link "Next »" at bounding box center [313, 19] width 23 height 12
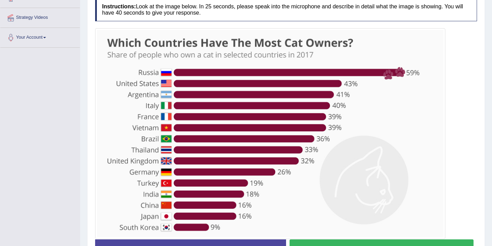
scroll to position [140, 0]
